Goal: Task Accomplishment & Management: Manage account settings

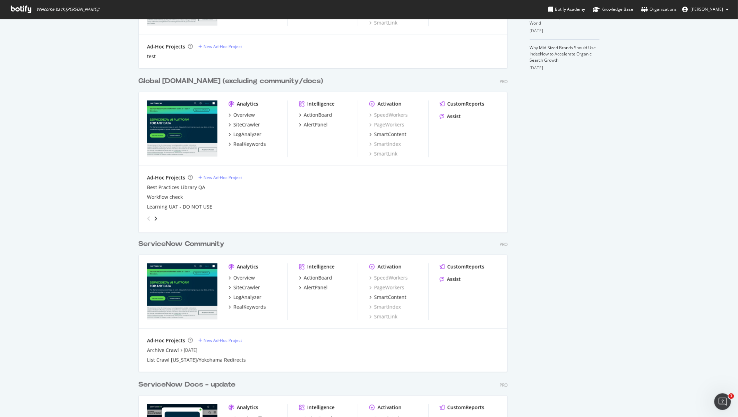
scroll to position [254, 0]
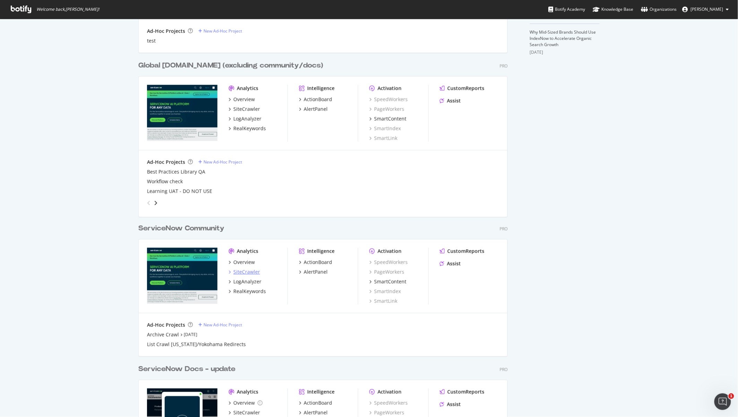
click at [249, 271] on div "SiteCrawler" at bounding box center [247, 272] width 27 height 7
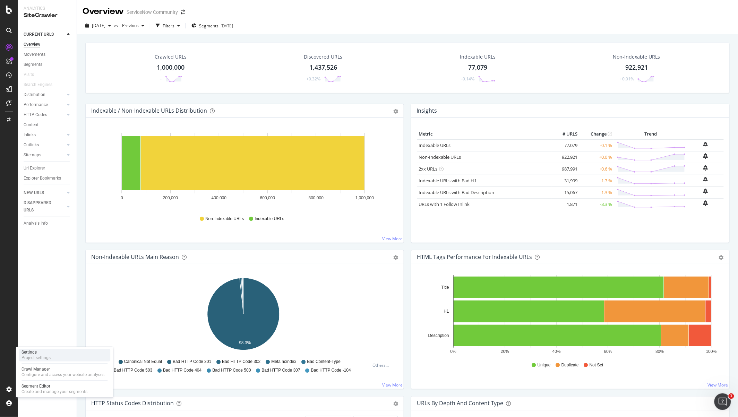
click at [36, 334] on div "Project settings" at bounding box center [36, 359] width 29 height 6
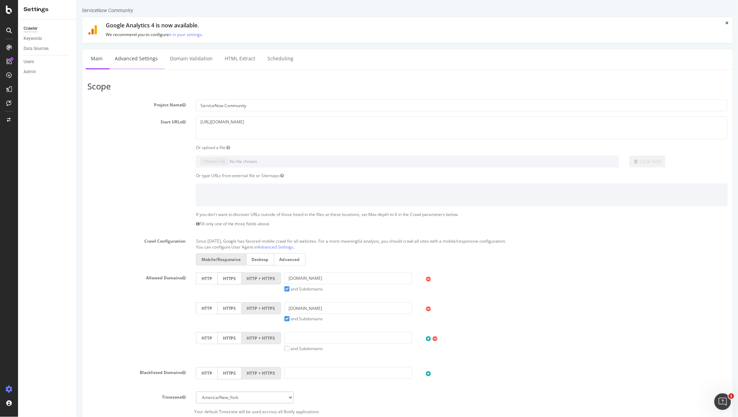
click at [139, 55] on link "Advanced Settings" at bounding box center [135, 58] width 53 height 19
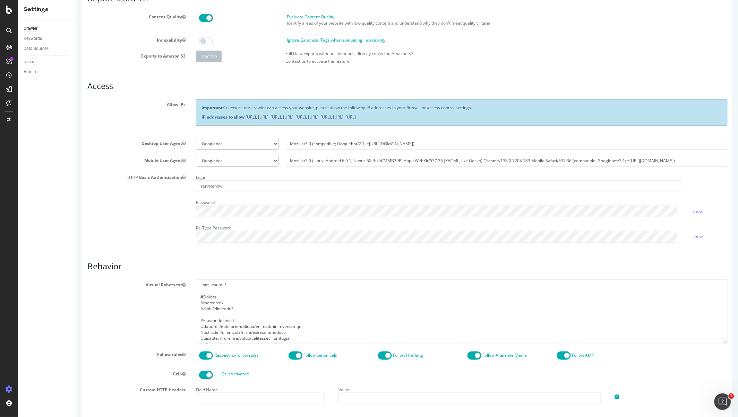
click at [239, 265] on h3 "Behavior" at bounding box center [407, 266] width 641 height 9
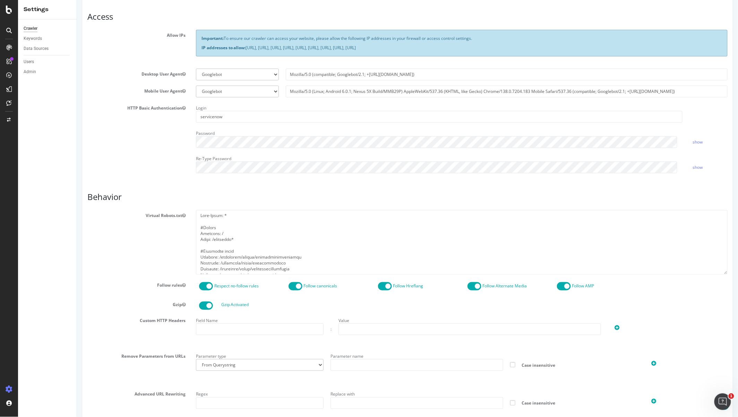
scroll to position [143, 0]
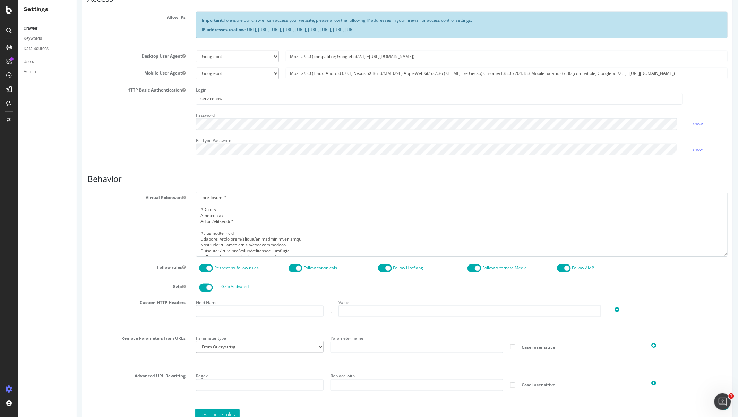
click at [280, 219] on textarea at bounding box center [462, 224] width 532 height 64
drag, startPoint x: 215, startPoint y: 217, endPoint x: 198, endPoint y: 215, distance: 16.7
click at [198, 215] on textarea at bounding box center [462, 224] width 532 height 64
drag, startPoint x: 244, startPoint y: 222, endPoint x: 193, endPoint y: 221, distance: 51.0
click at [193, 221] on div at bounding box center [461, 224] width 542 height 64
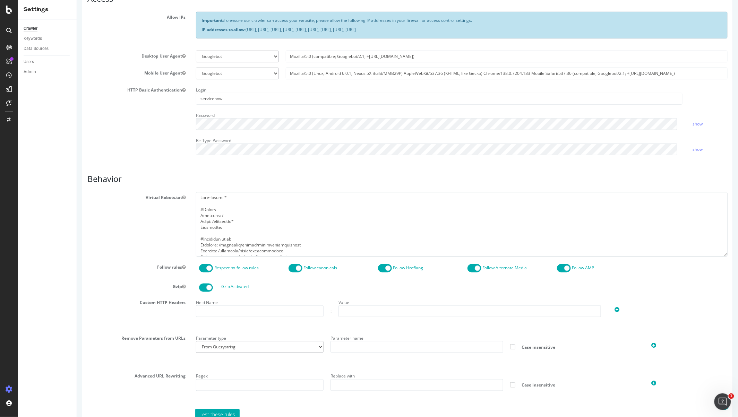
click at [222, 216] on textarea at bounding box center [462, 224] width 532 height 64
drag, startPoint x: 210, startPoint y: 216, endPoint x: 197, endPoint y: 215, distance: 12.9
click at [197, 215] on textarea at bounding box center [462, 224] width 532 height 64
drag, startPoint x: 221, startPoint y: 228, endPoint x: 195, endPoint y: 229, distance: 25.4
click at [196, 229] on textarea at bounding box center [462, 224] width 532 height 64
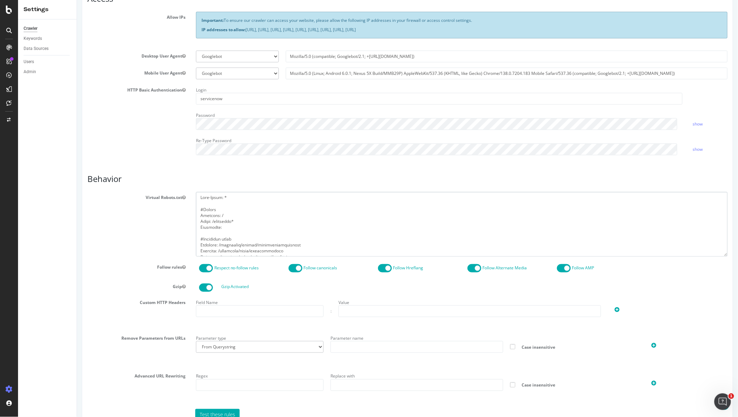
paste textarea "allow: /"
click at [256, 229] on textarea at bounding box center [462, 224] width 532 height 64
click at [251, 228] on textarea at bounding box center [462, 224] width 532 height 64
type textarea "User-Agent: * #Botify Disallow: / Allow: /community* Disallow: ?* #Community ru…"
click at [117, 234] on div "Virtual Robots.txt" at bounding box center [407, 224] width 651 height 64
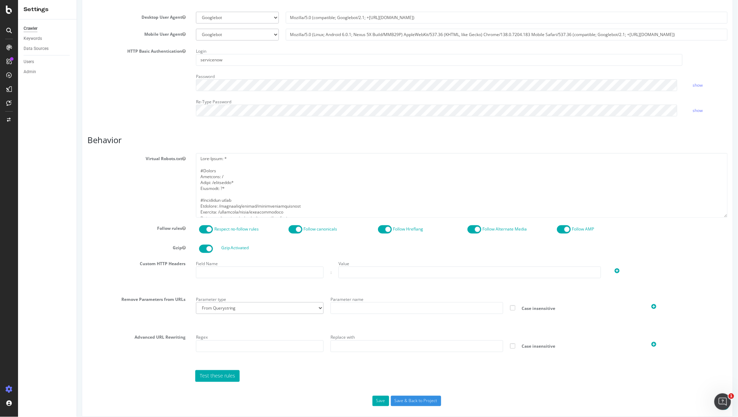
scroll to position [189, 0]
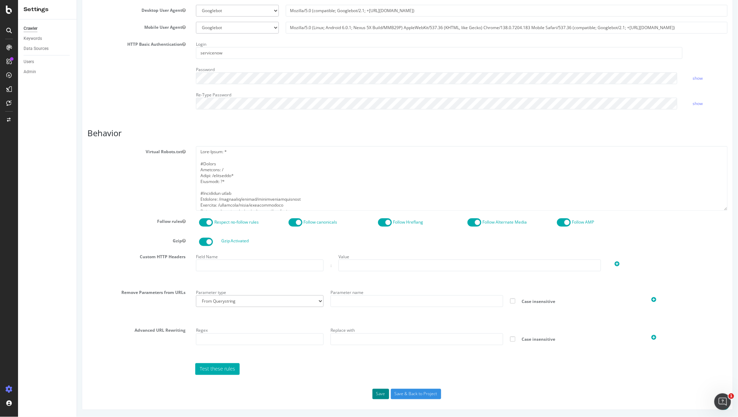
click at [372, 334] on button "Save" at bounding box center [380, 394] width 17 height 10
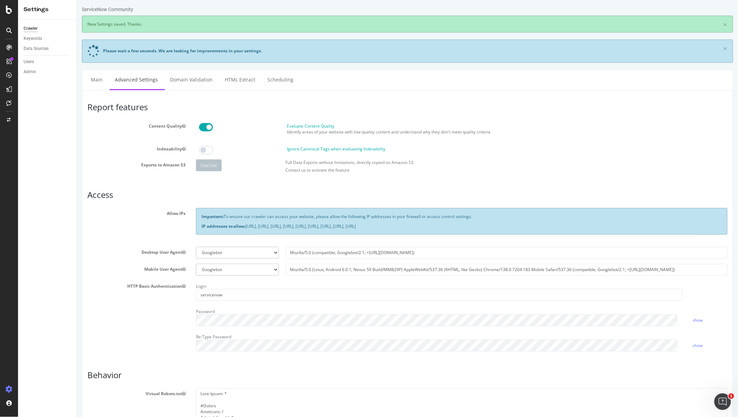
scroll to position [2, 0]
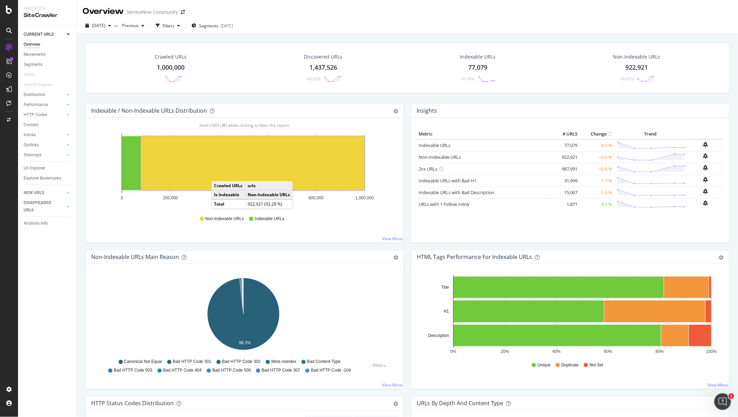
click at [219, 175] on rect "A chart." at bounding box center [253, 163] width 224 height 54
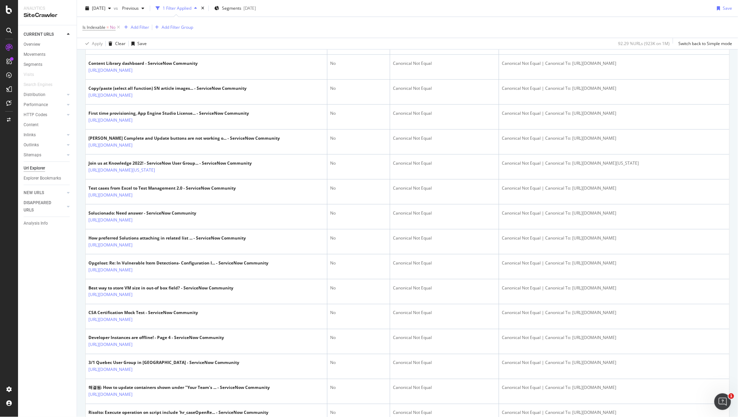
scroll to position [200, 0]
